Goal: Navigation & Orientation: Find specific page/section

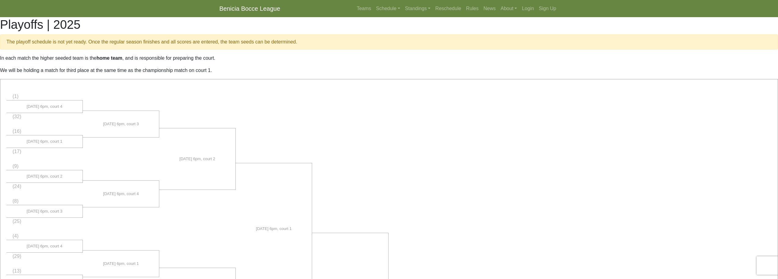
click at [118, 9] on nav "Benicia Bocce League Teams Schedule Sunday Morning Sunday Night Monday Night Tu…" at bounding box center [389, 8] width 778 height 17
